Goal: Use online tool/utility: Utilize a website feature to perform a specific function

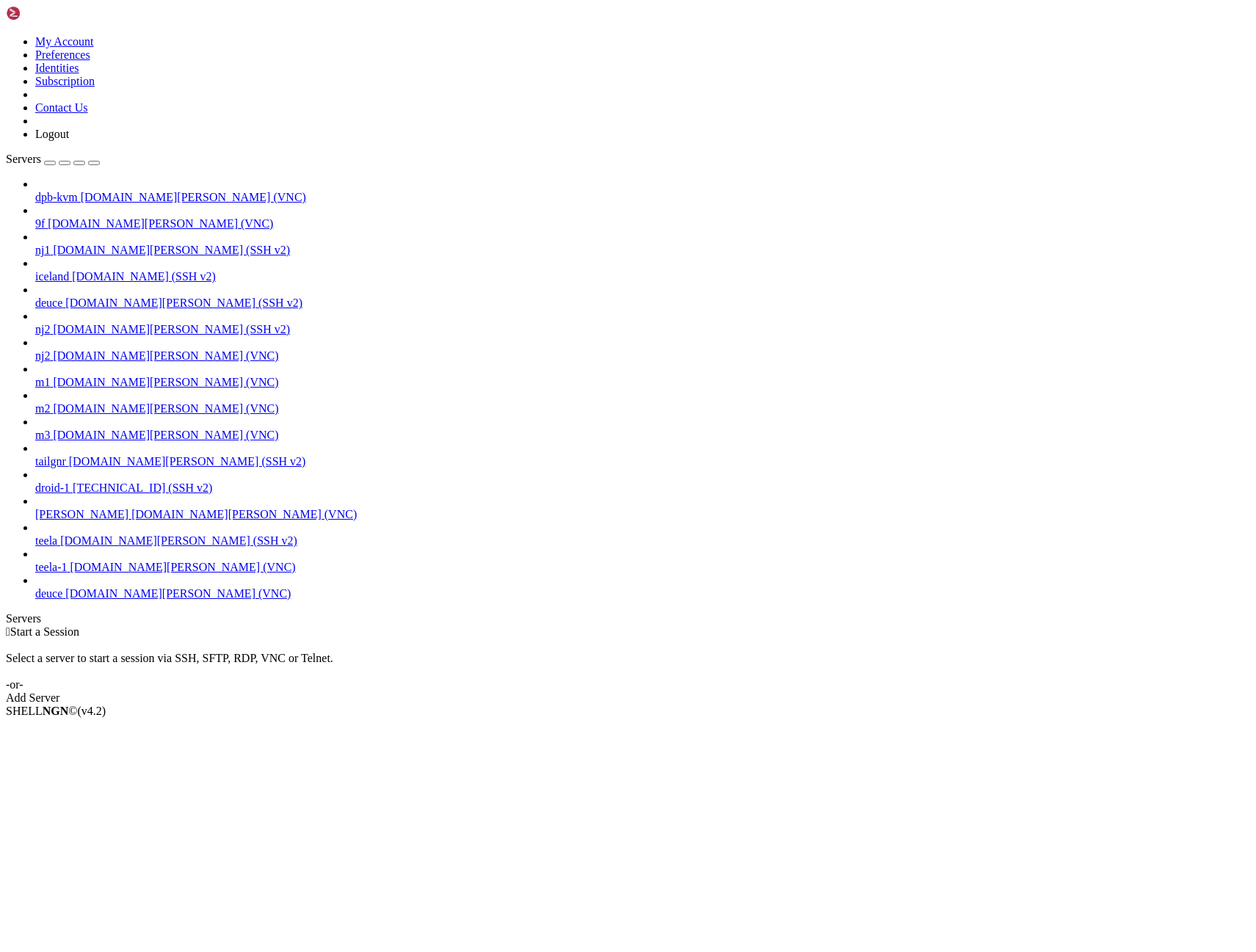
click at [63, 599] on span "deuce" at bounding box center [49, 593] width 27 height 13
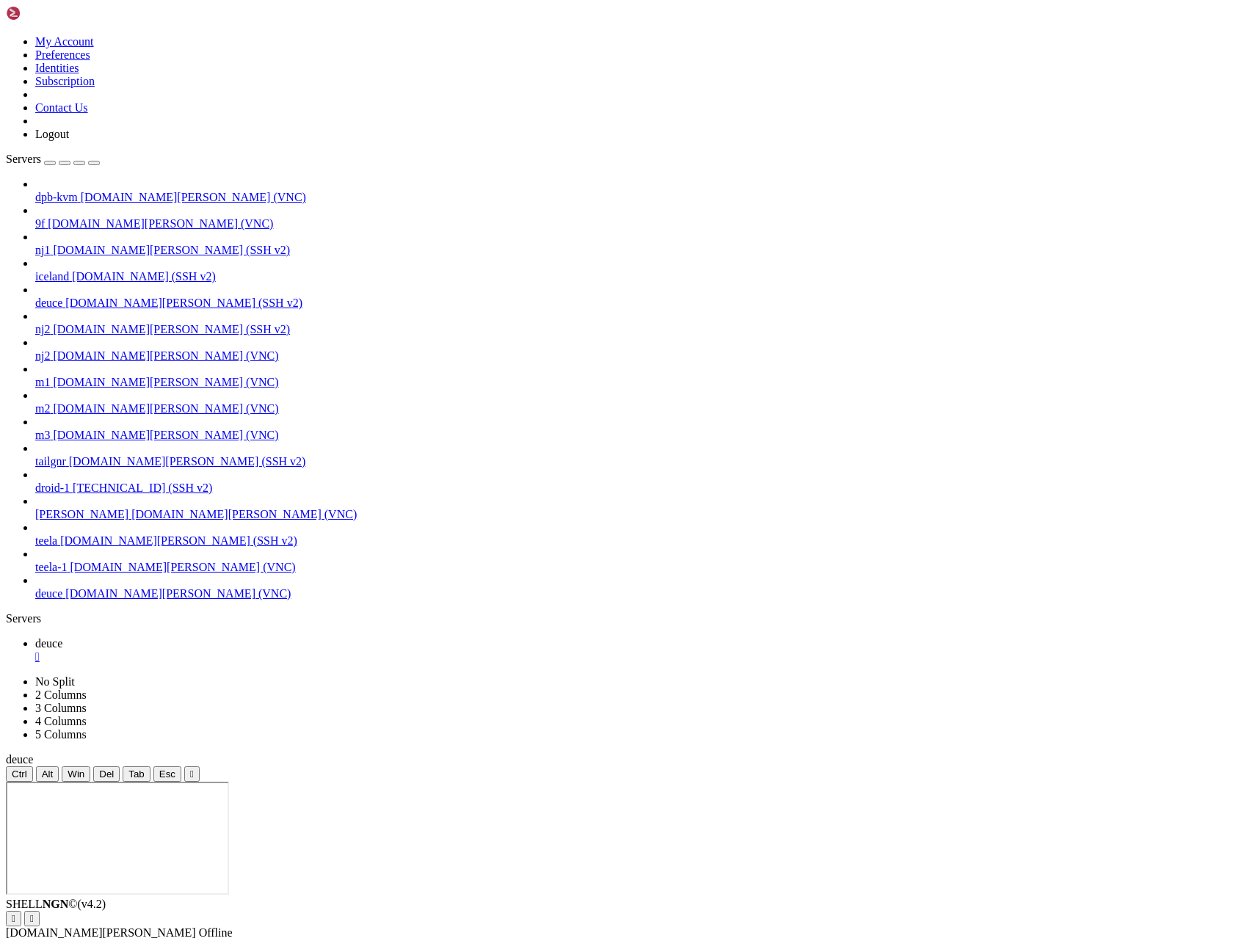
click at [94, 163] on icon "button" at bounding box center [94, 163] width 0 height 0
